Goal: Find specific page/section: Find specific page/section

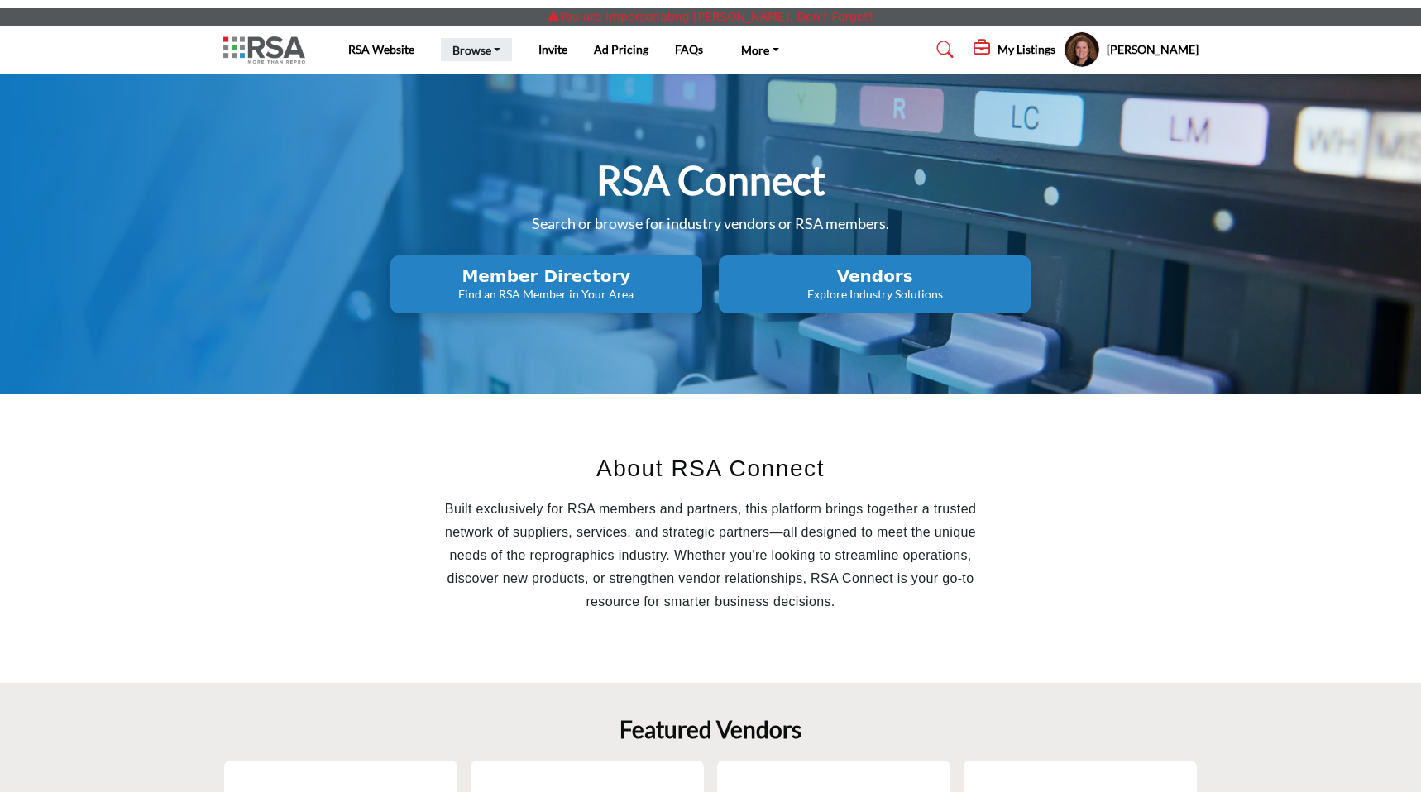
click at [463, 54] on link "Browse" at bounding box center [477, 49] width 72 height 23
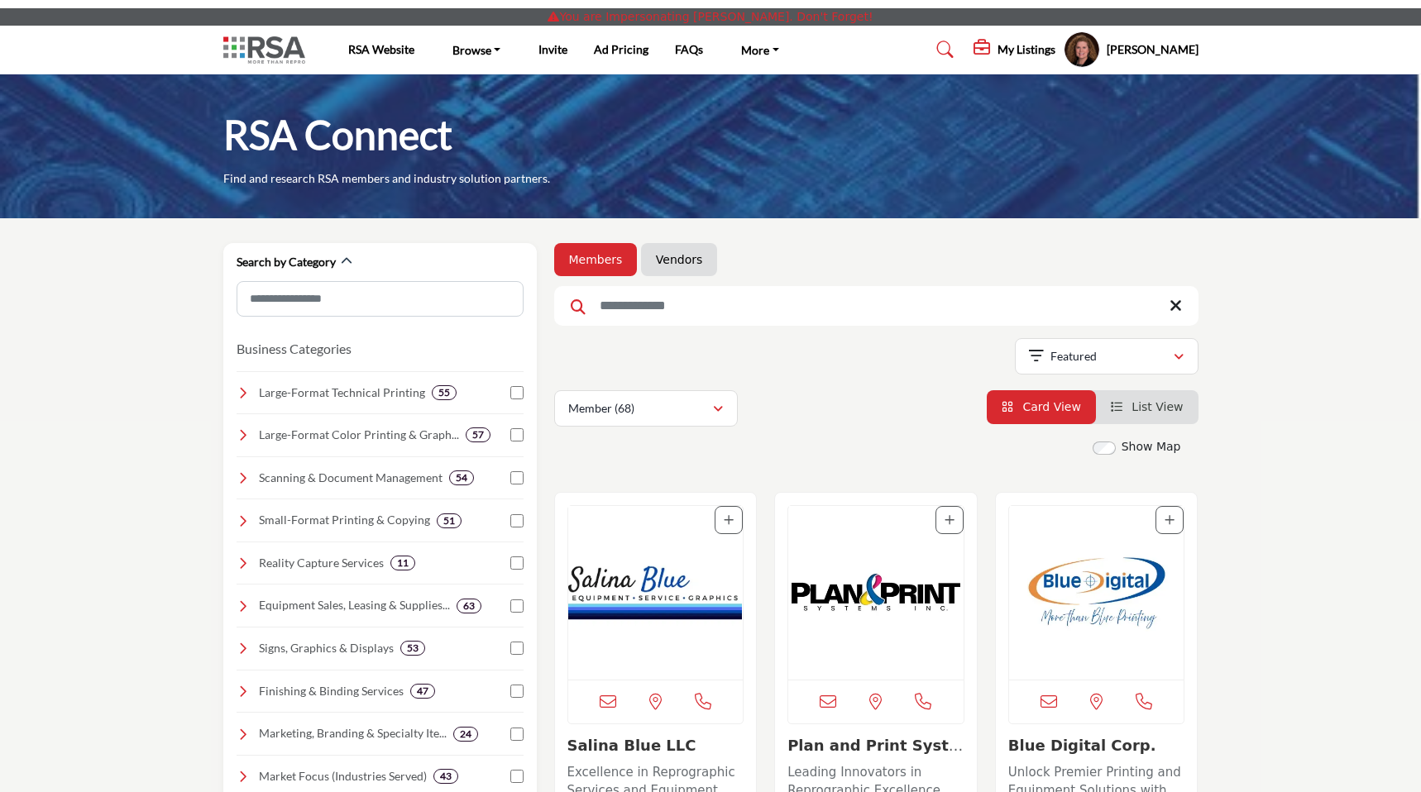
click at [679, 251] on li "Vendors" at bounding box center [679, 259] width 76 height 33
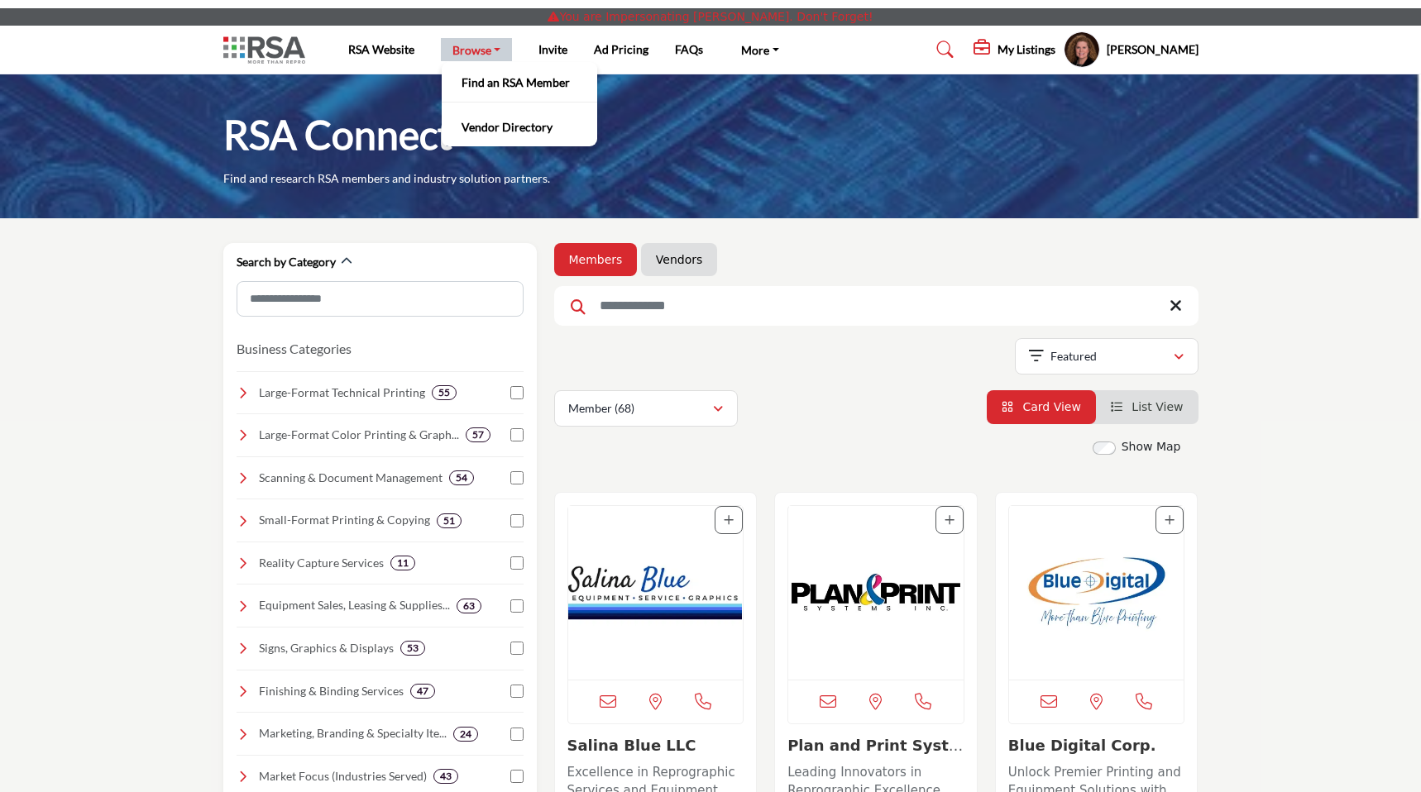
click at [676, 261] on link "Vendors" at bounding box center [679, 259] width 46 height 17
click at [475, 50] on link "Browse" at bounding box center [477, 49] width 72 height 23
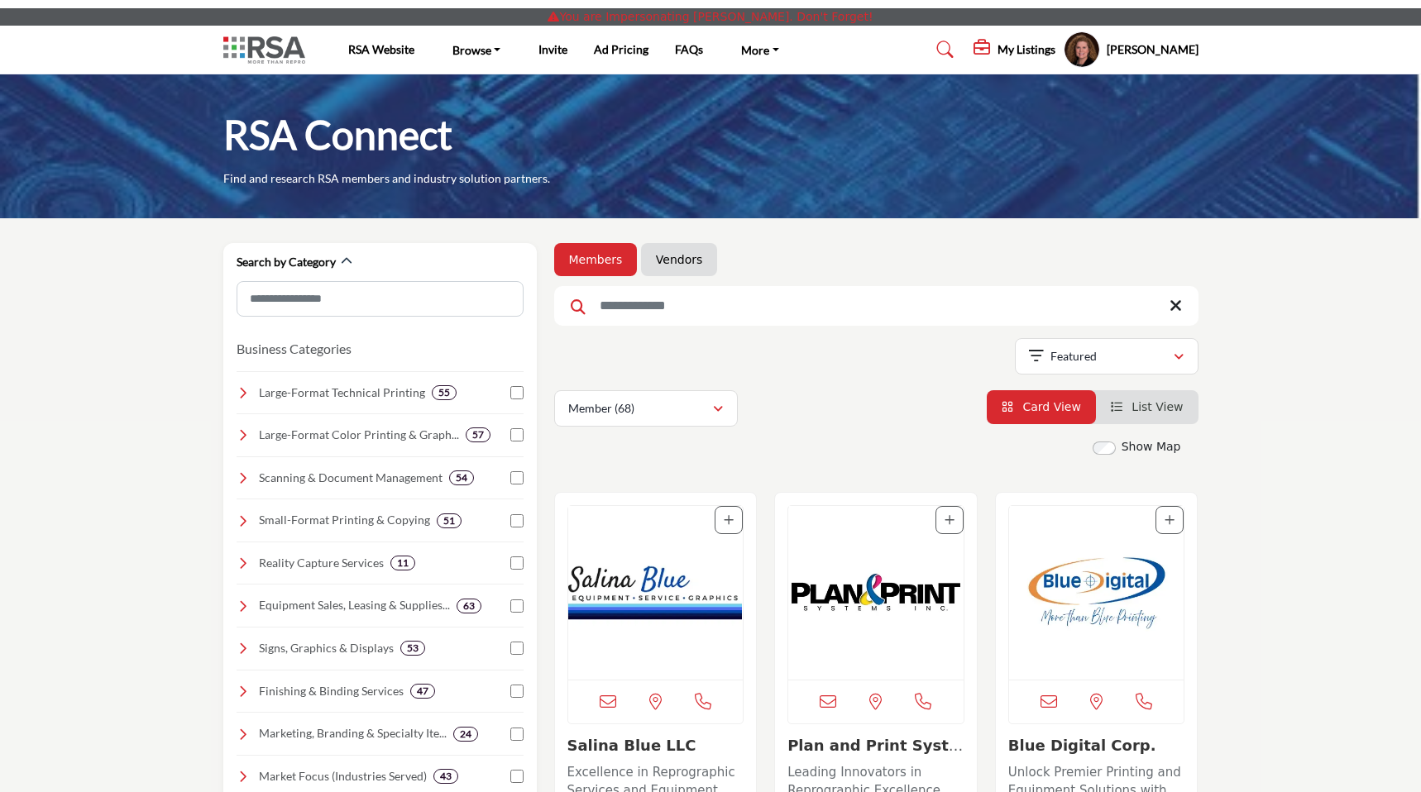
click at [661, 261] on link "Vendors" at bounding box center [679, 259] width 46 height 17
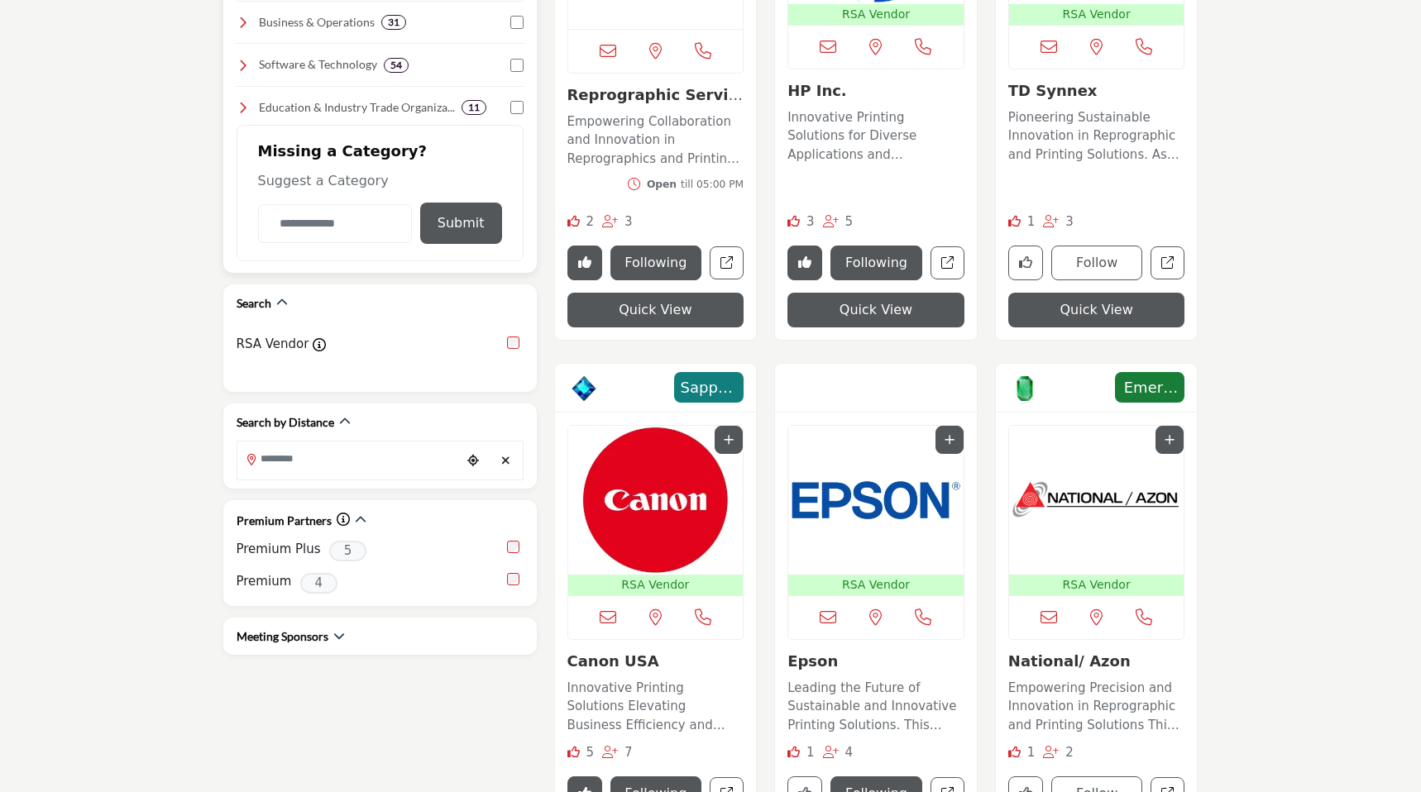
scroll to position [715, 0]
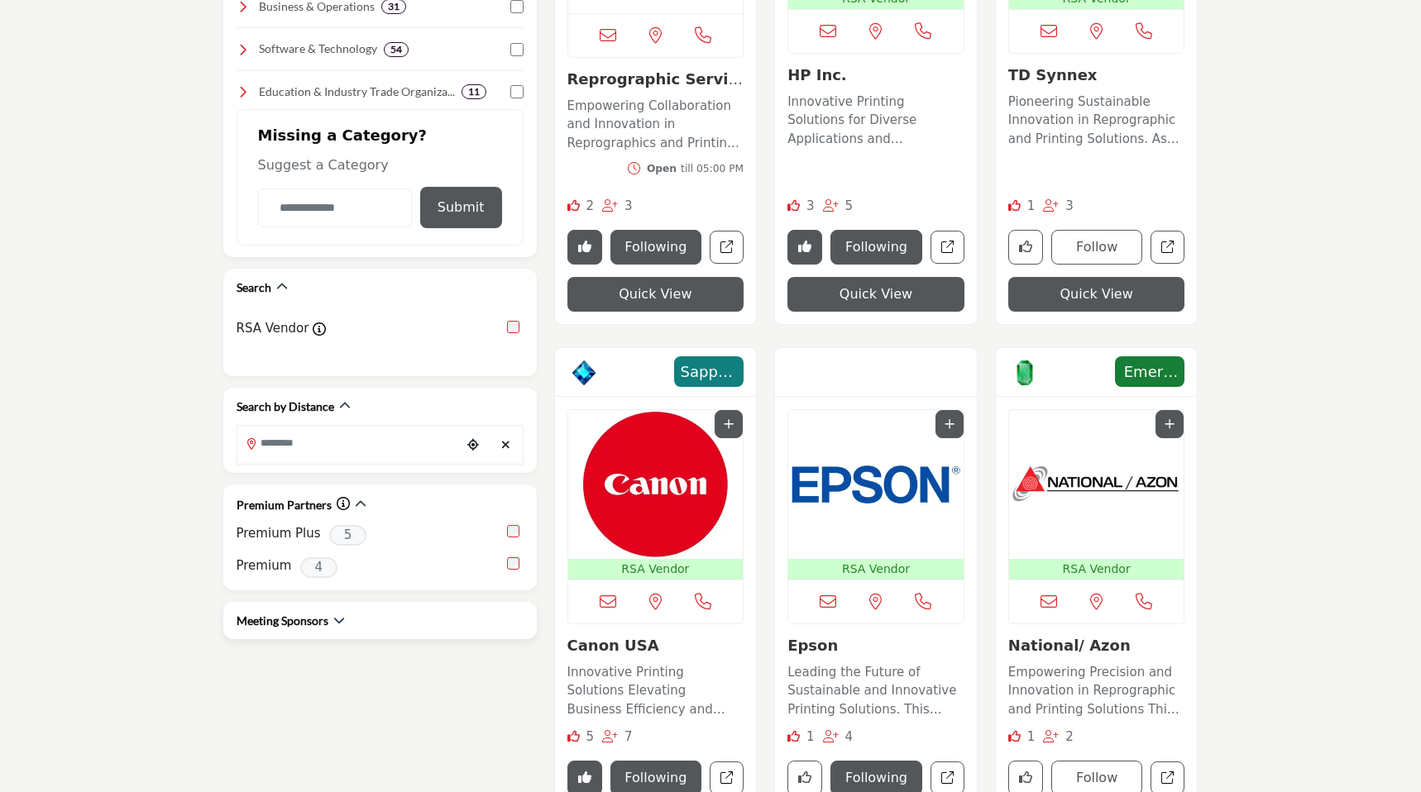
click at [329, 612] on div "Meeting Sponsors" at bounding box center [291, 620] width 108 height 17
click at [344, 612] on div "Meeting Sponsors" at bounding box center [380, 620] width 287 height 17
click at [334, 615] on icon "button" at bounding box center [339, 621] width 12 height 12
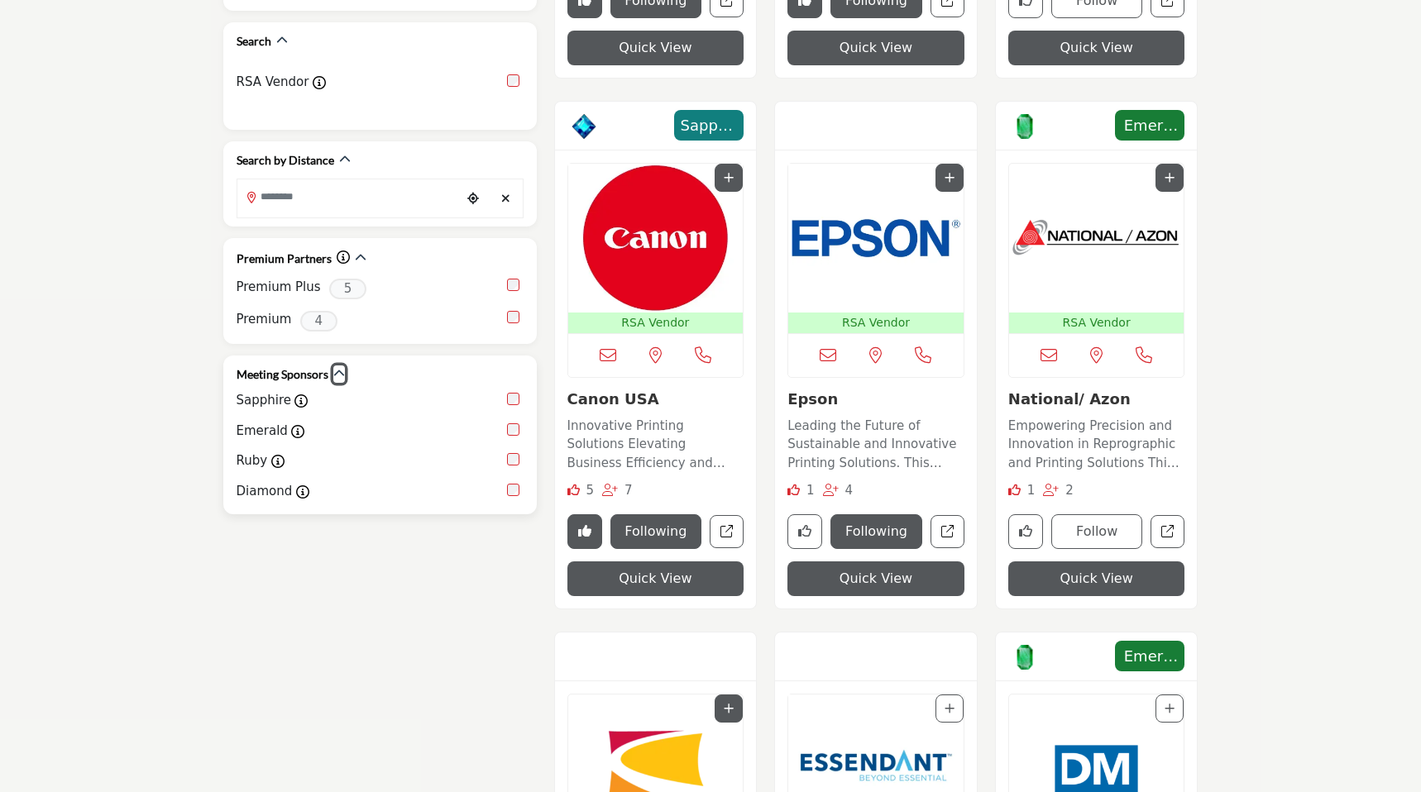
scroll to position [963, 0]
click at [341, 367] on icon "button" at bounding box center [339, 373] width 12 height 12
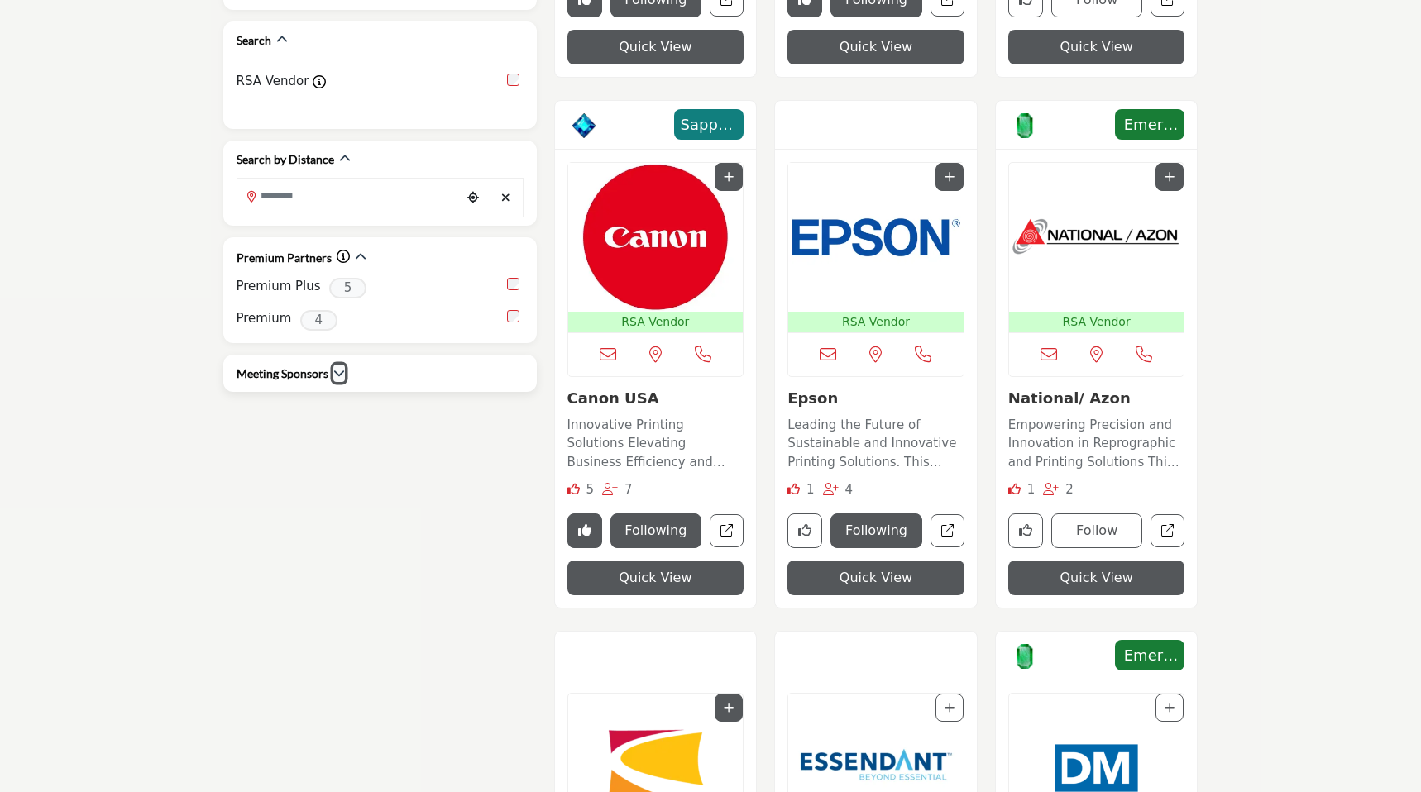
click at [338, 367] on icon "button" at bounding box center [339, 373] width 12 height 12
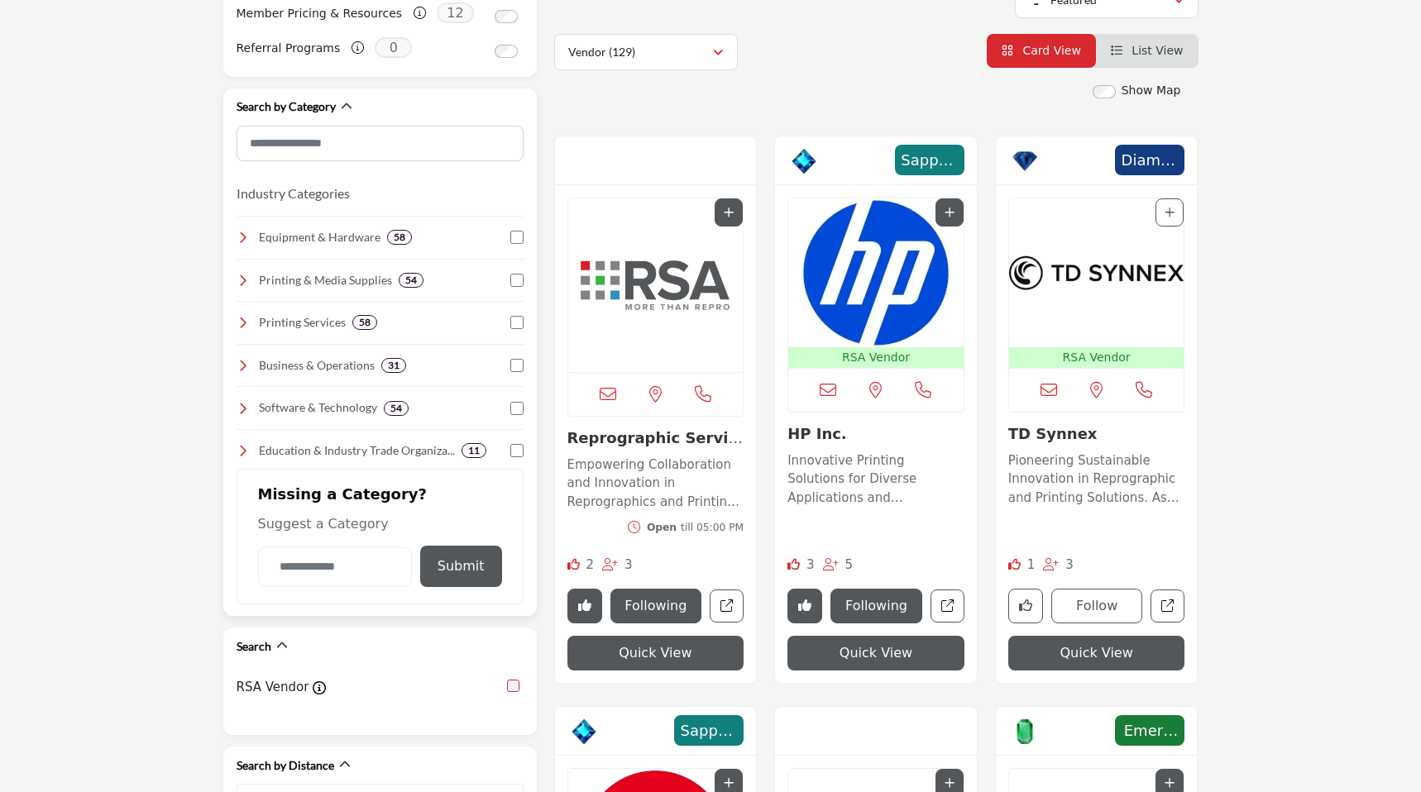
scroll to position [366, 0]
